Goal: Browse casually

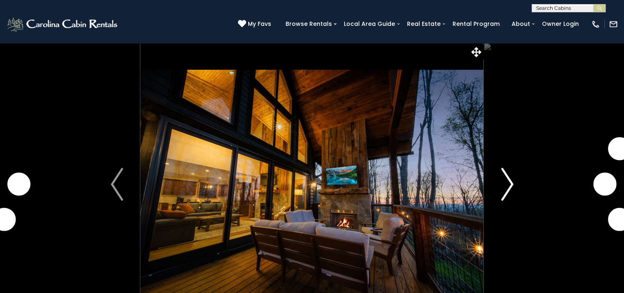
click at [516, 184] on button "Next" at bounding box center [507, 184] width 47 height 283
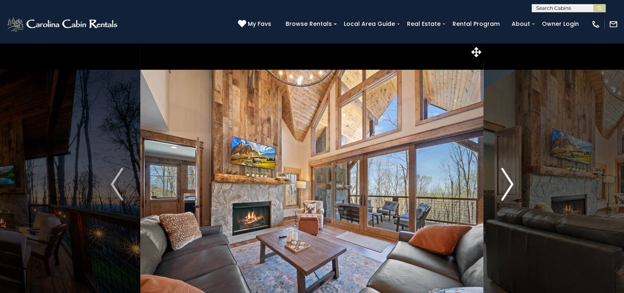
click at [502, 184] on img "Next" at bounding box center [507, 184] width 12 height 33
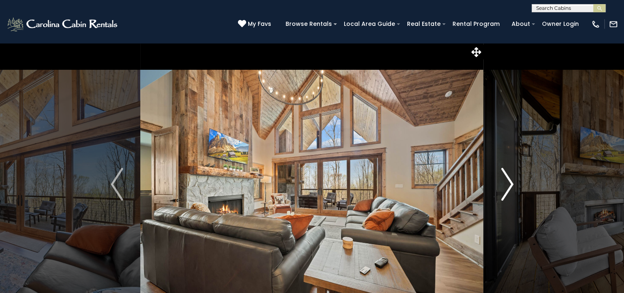
click at [502, 184] on img "Next" at bounding box center [507, 184] width 12 height 33
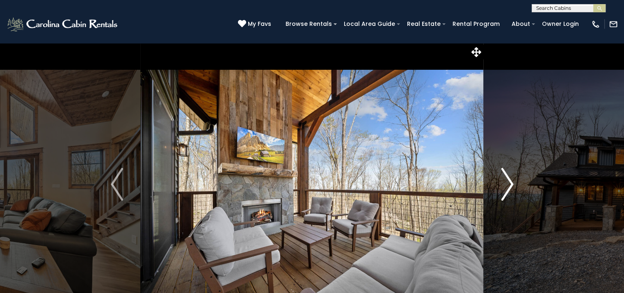
click at [502, 184] on img "Next" at bounding box center [507, 184] width 12 height 33
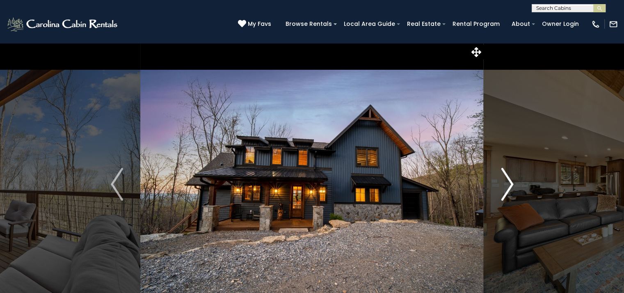
click at [502, 184] on img "Next" at bounding box center [507, 184] width 12 height 33
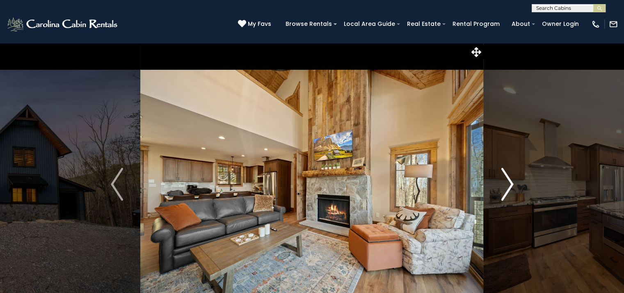
click at [502, 184] on img "Next" at bounding box center [507, 184] width 12 height 33
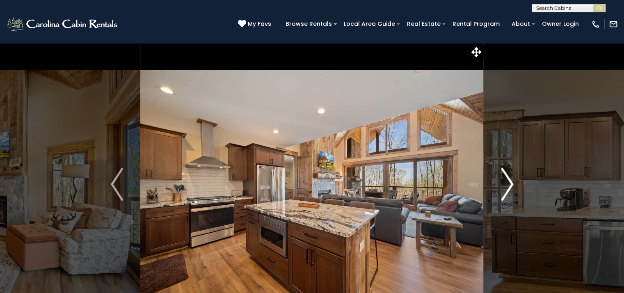
click at [502, 184] on img "Next" at bounding box center [507, 184] width 12 height 33
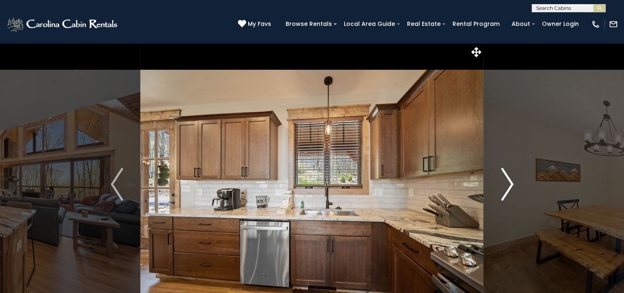
click at [502, 184] on img "Next" at bounding box center [507, 184] width 12 height 33
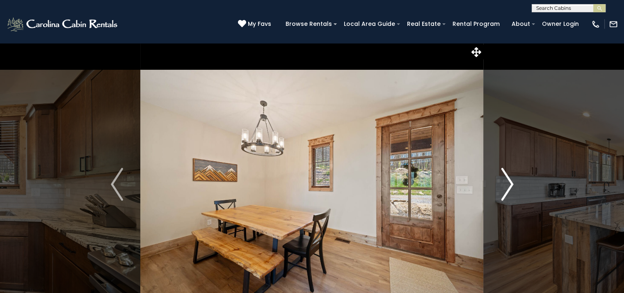
click at [502, 184] on img "Next" at bounding box center [507, 184] width 12 height 33
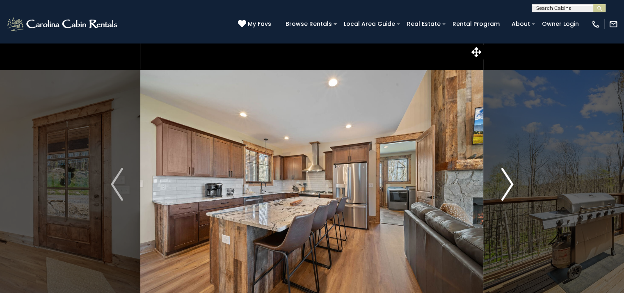
click at [510, 184] on img "Next" at bounding box center [507, 184] width 12 height 33
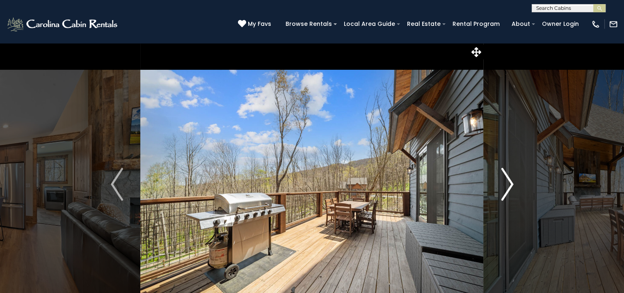
click at [510, 184] on img "Next" at bounding box center [507, 184] width 12 height 33
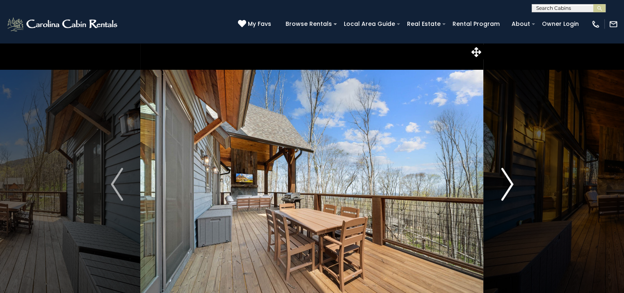
click at [510, 184] on img "Next" at bounding box center [507, 184] width 12 height 33
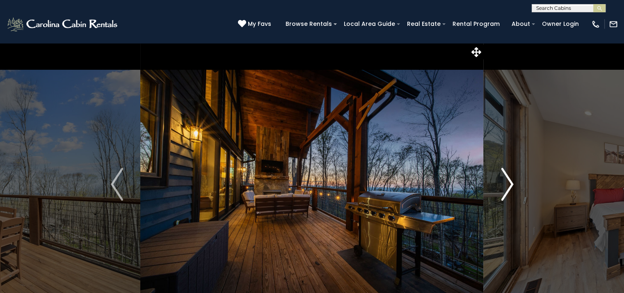
click at [510, 184] on img "Next" at bounding box center [507, 184] width 12 height 33
